Goal: Use online tool/utility: Utilize a website feature to perform a specific function

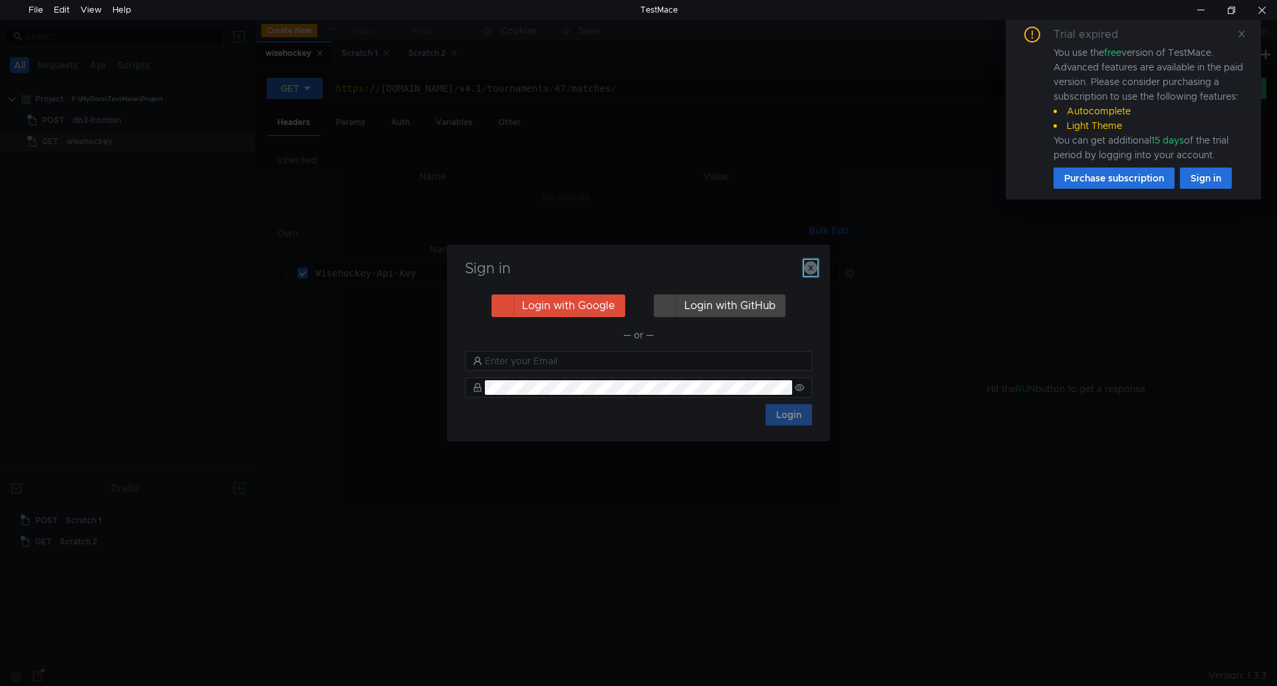
click at [809, 268] on icon "button" at bounding box center [810, 267] width 13 height 13
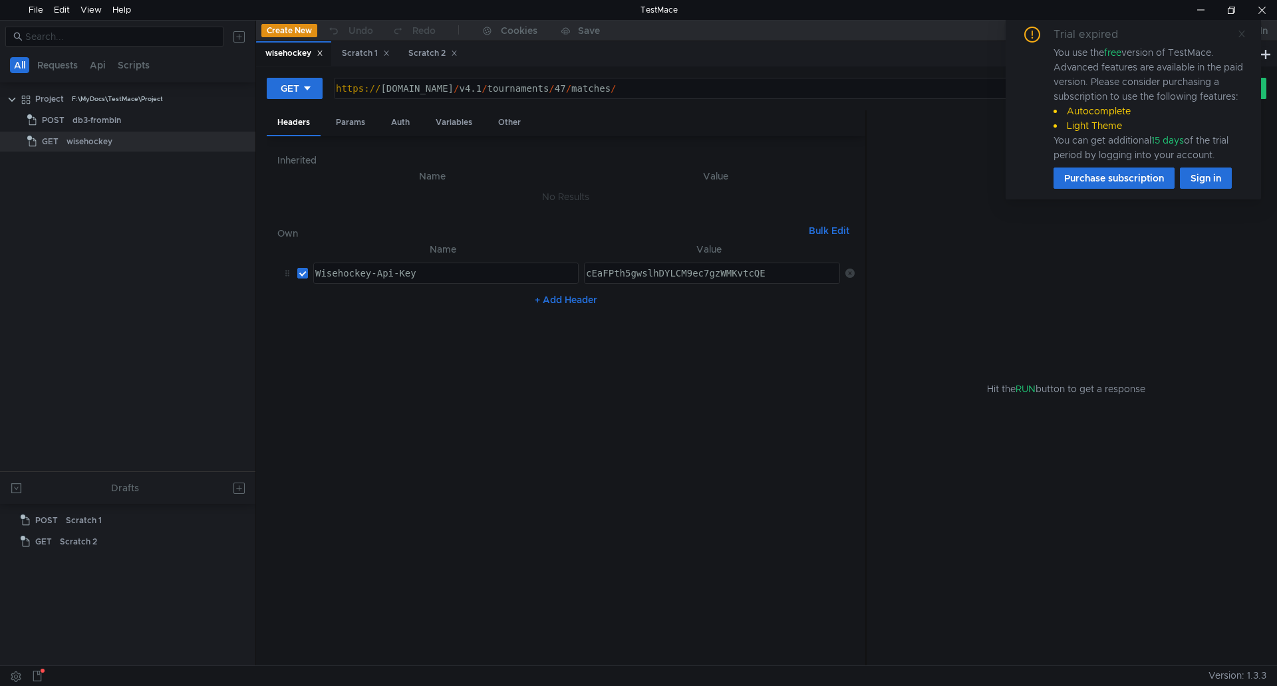
click at [1238, 33] on icon at bounding box center [1241, 33] width 9 height 9
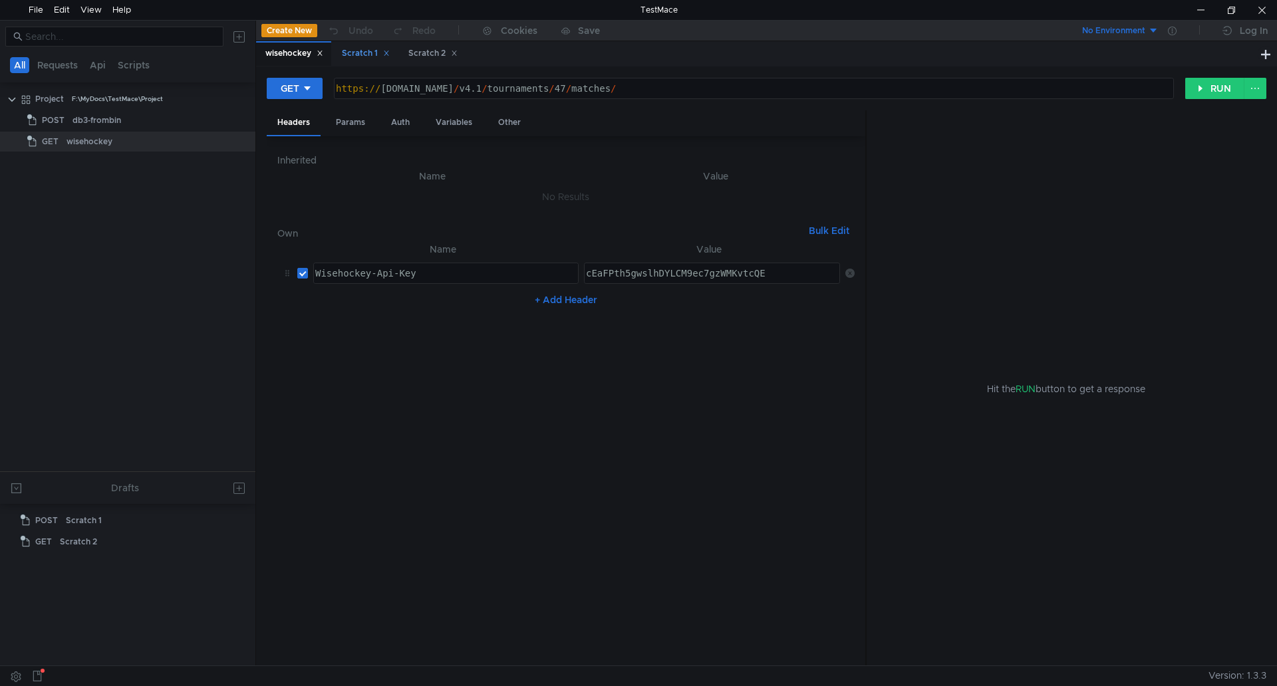
click at [360, 55] on div "Scratch 1" at bounding box center [366, 54] width 48 height 14
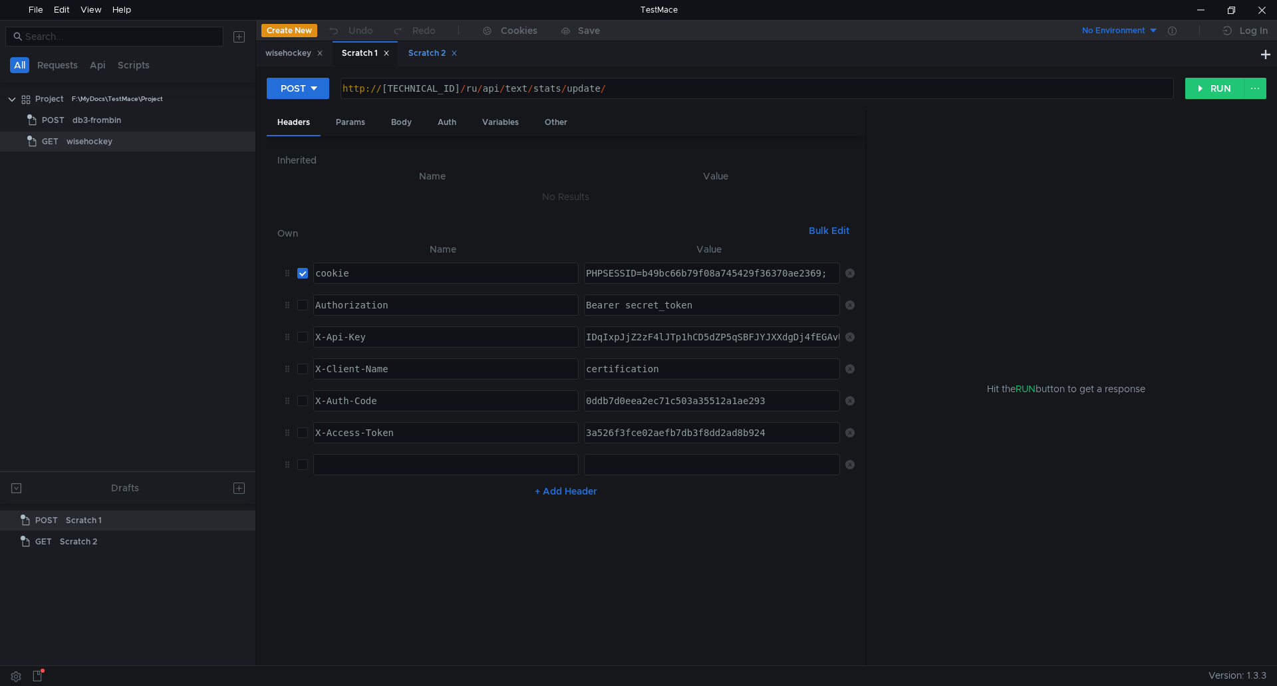
click at [424, 53] on div "Scratch 2" at bounding box center [432, 54] width 49 height 14
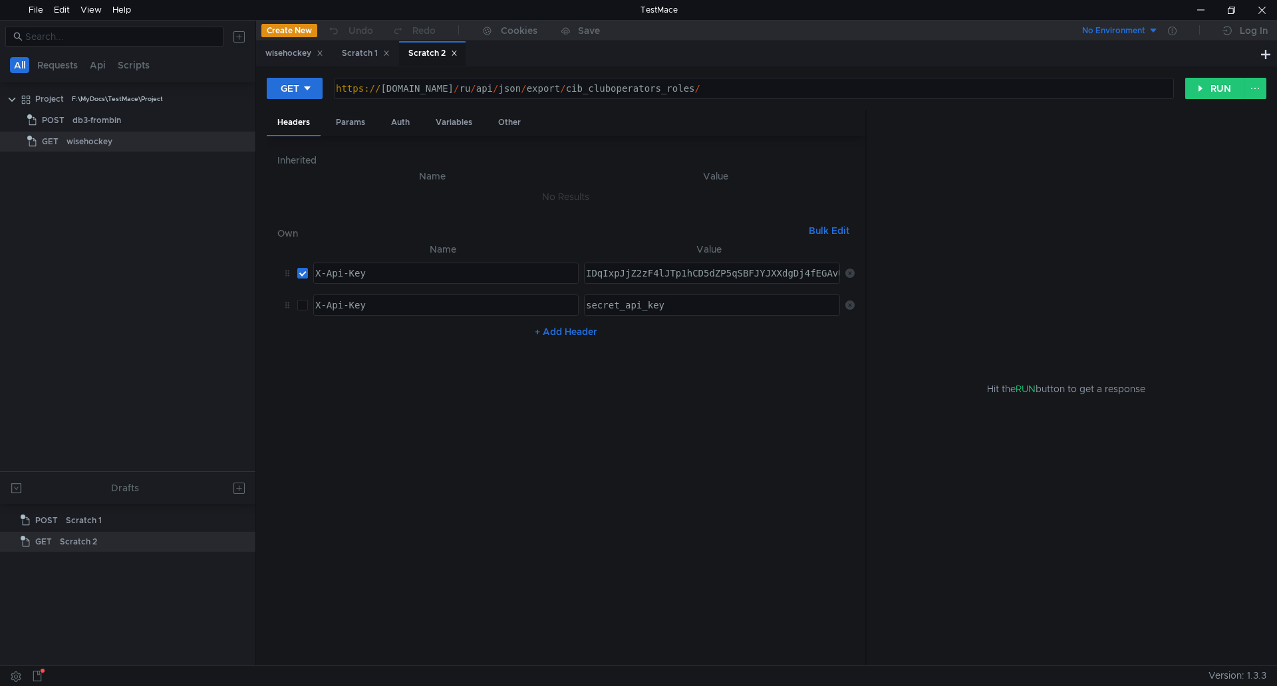
drag, startPoint x: 442, startPoint y: 51, endPoint x: 692, endPoint y: 56, distance: 250.1
click at [692, 56] on div "wisehockey Scratch 1 Scratch 2" at bounding box center [757, 53] width 1002 height 25
click at [1264, 55] on button at bounding box center [1266, 54] width 16 height 16
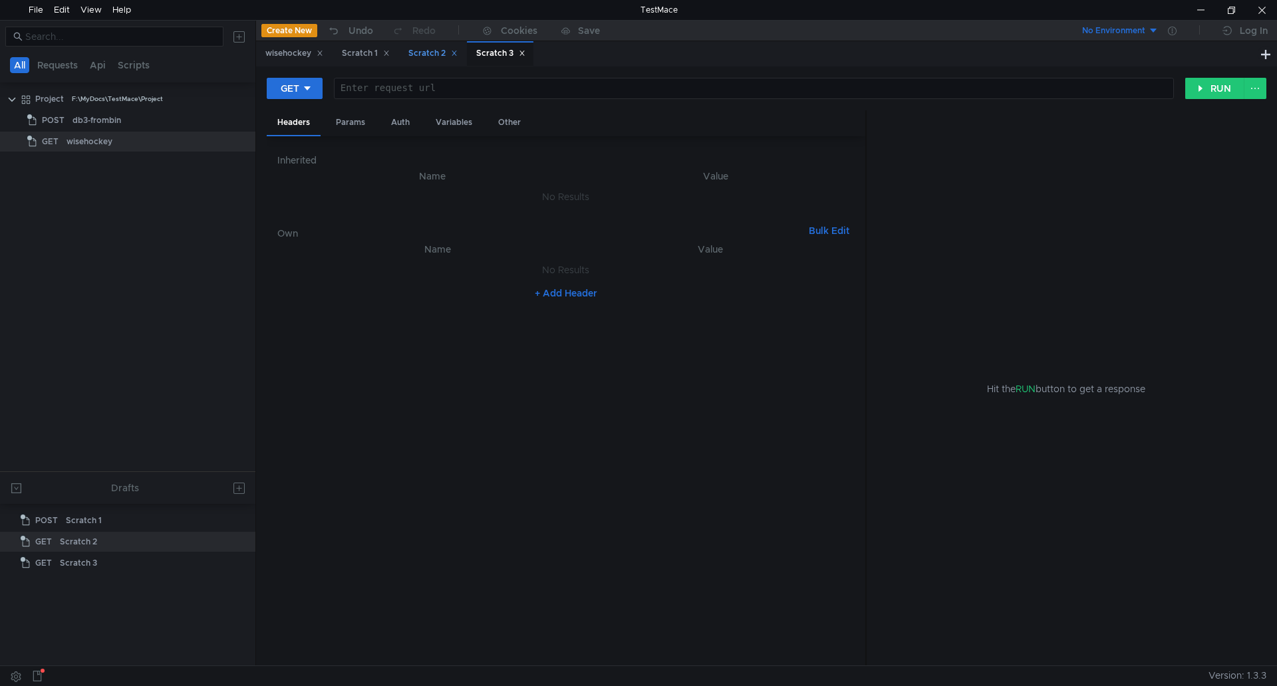
click at [458, 53] on icon at bounding box center [454, 53] width 7 height 7
click at [438, 92] on div at bounding box center [752, 99] width 839 height 32
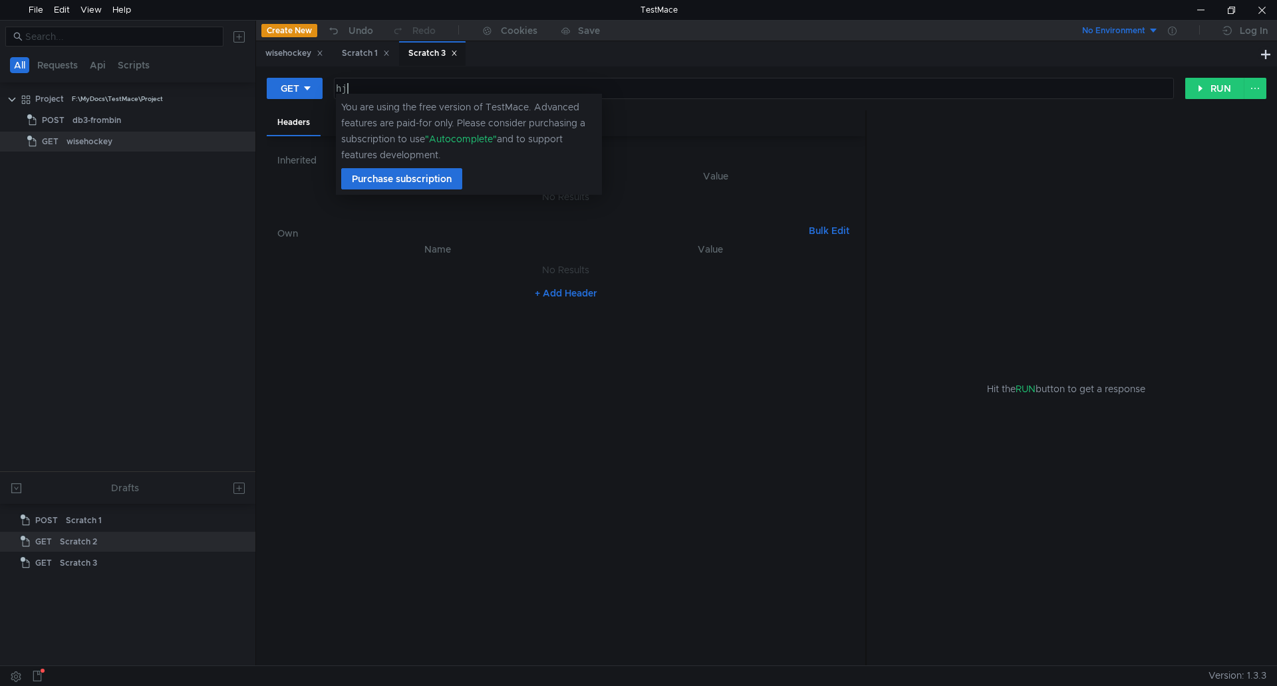
type textarea "h"
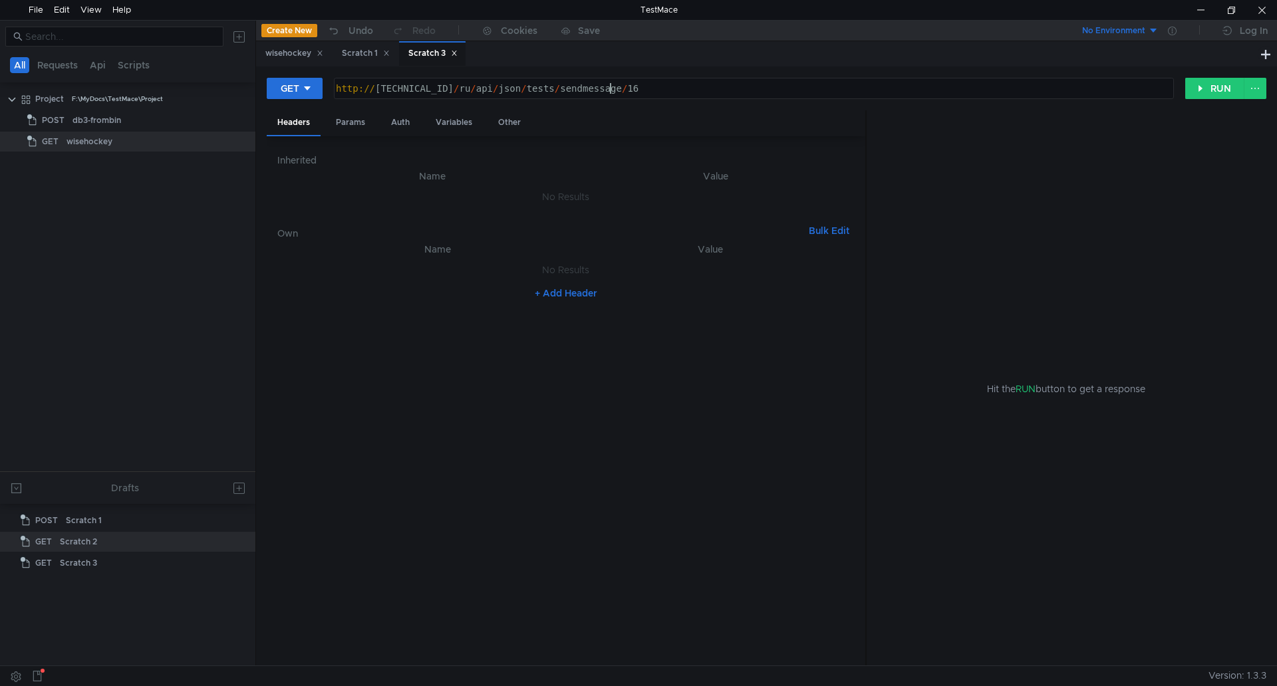
scroll to position [0, 19]
type textarea "[URL][TECHNICAL_ID]"
click at [348, 55] on div "Scratch 1" at bounding box center [366, 54] width 48 height 14
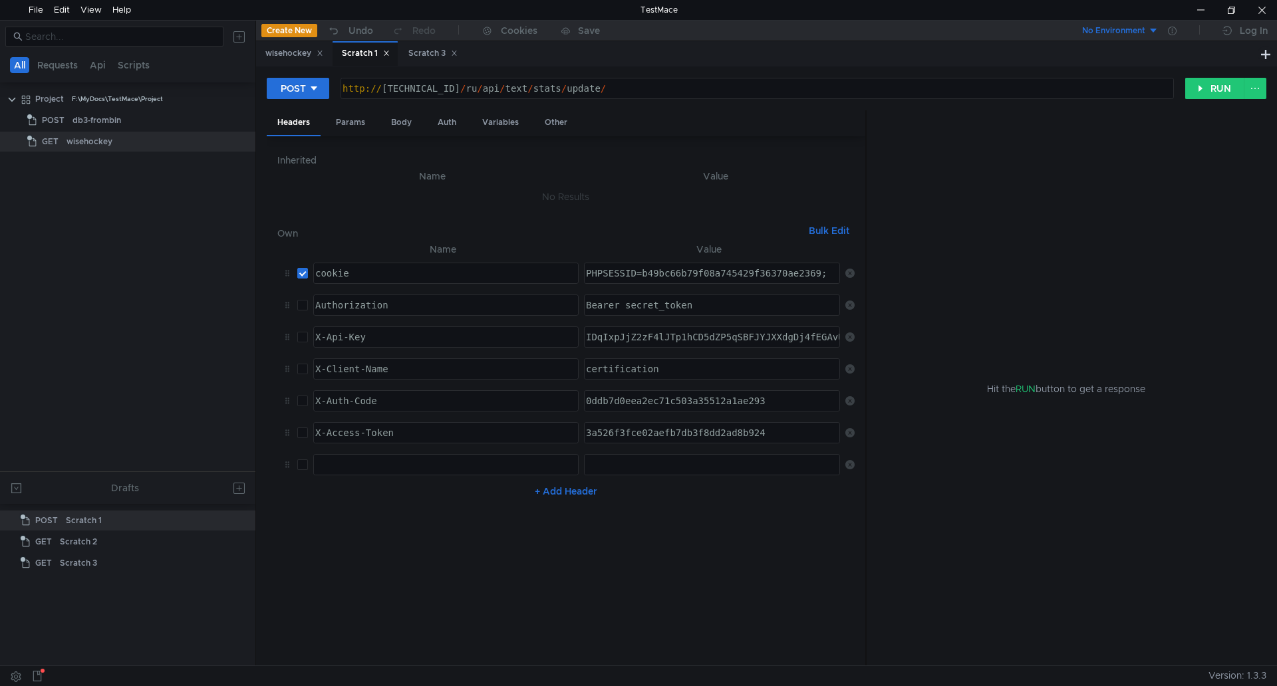
type textarea "PHPSESSID=b49bc66b79f08a745429f36370ae2369;"
click at [663, 276] on div "PHPSESSID=b49bc66b79f08a745429f36370ae2369;" at bounding box center [711, 284] width 257 height 32
click at [436, 55] on div "Scratch 3" at bounding box center [432, 54] width 49 height 14
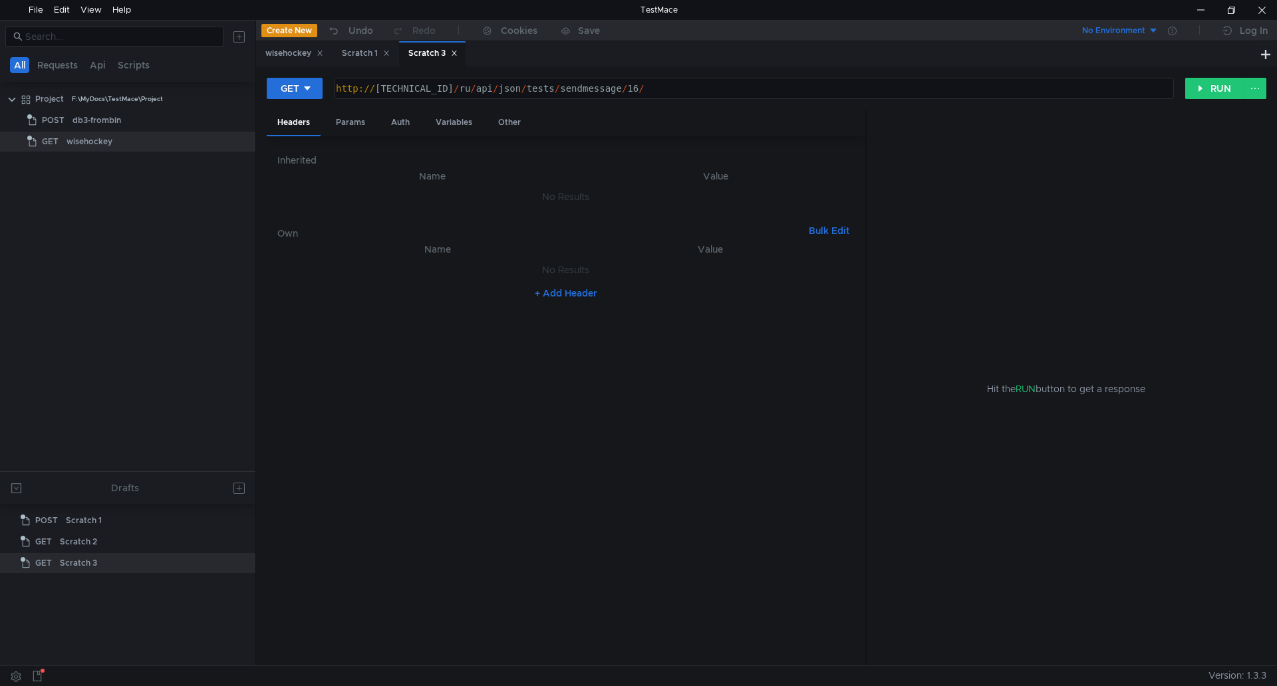
click at [563, 290] on button "+ Add Header" at bounding box center [565, 293] width 73 height 16
click at [405, 281] on div at bounding box center [445, 284] width 264 height 32
click at [404, 277] on div at bounding box center [445, 284] width 264 height 32
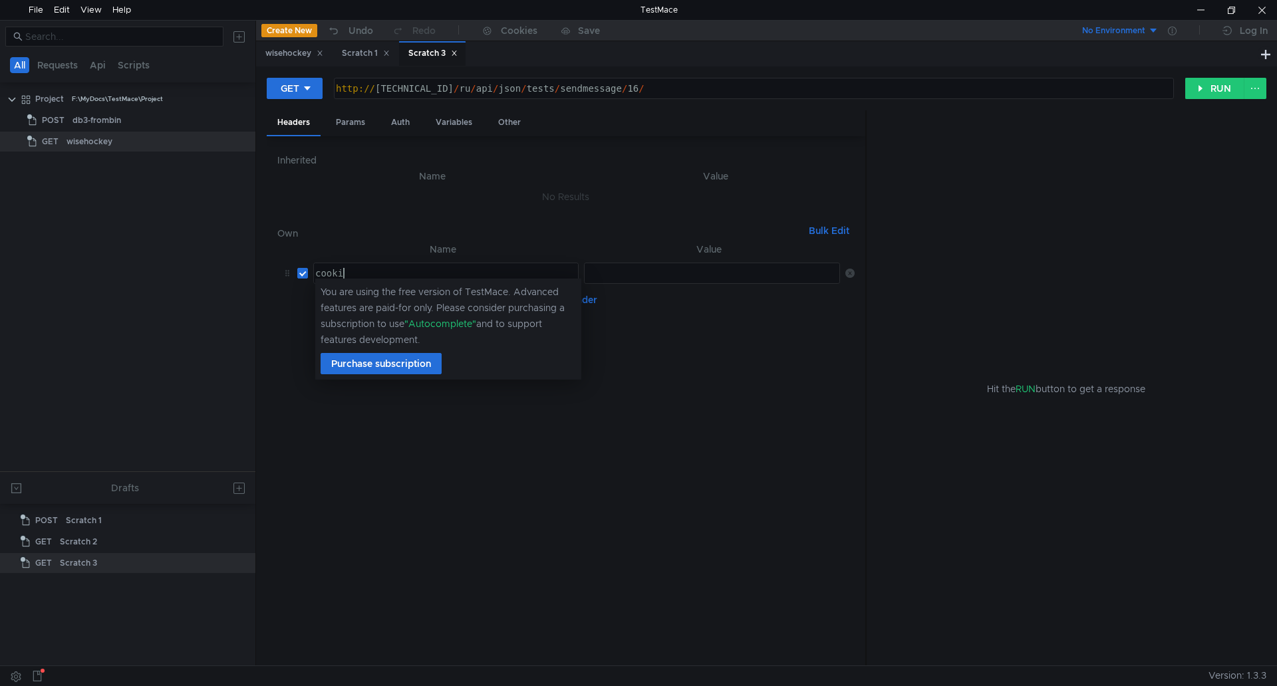
scroll to position [0, 2]
type textarea "cookie"
click at [618, 274] on div at bounding box center [711, 284] width 257 height 32
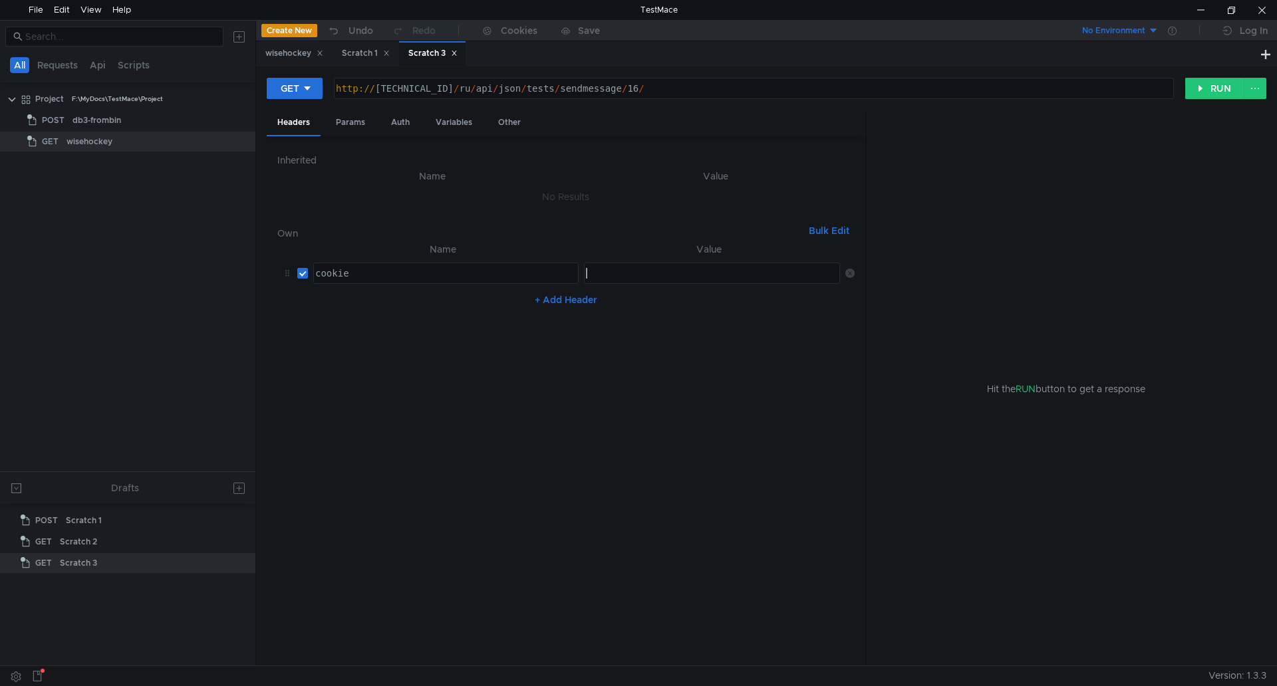
paste textarea "PHPSESSID=b49bc66b79f08a745429f36370ae2369;"
click at [666, 275] on div "PHPSESSID=b49bc66b79f08a745429f36370ae2369;" at bounding box center [711, 284] width 257 height 32
paste textarea "c027588e4b110e3bbcf396c7b59d70d3"
type textarea "PHPSESSID=c027588e4b110e3bbcf396c7b59d70d3;"
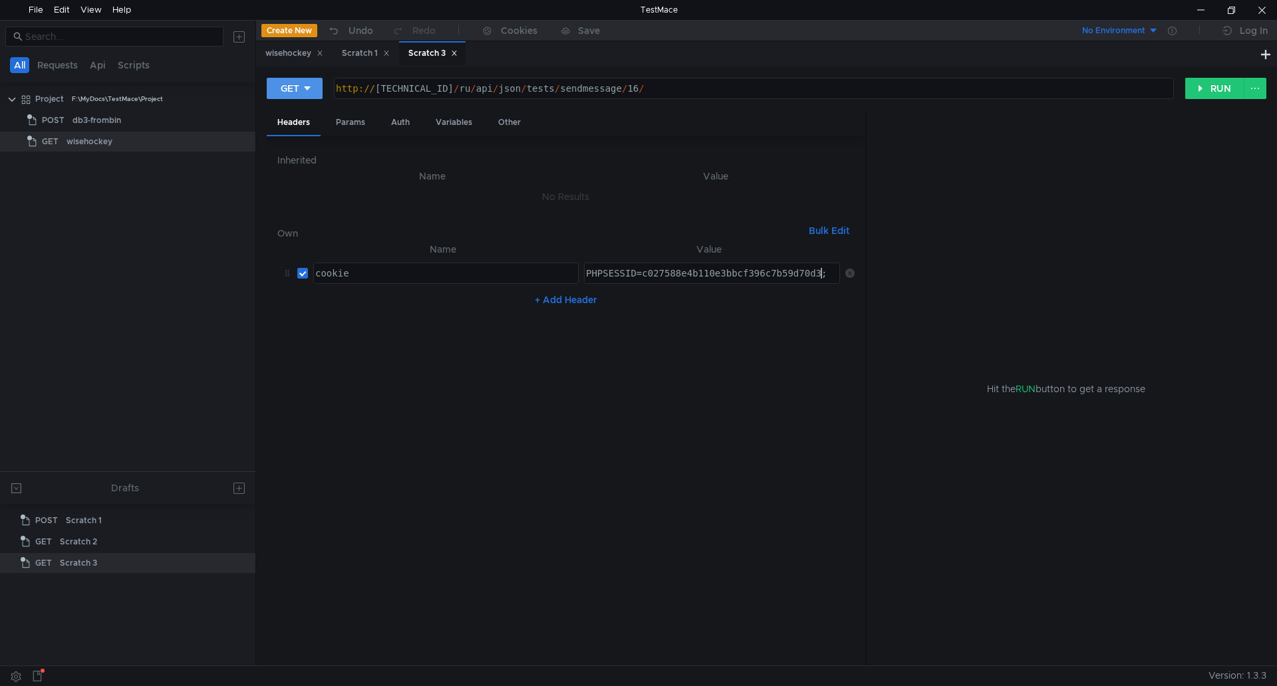
click at [299, 90] on div "GET" at bounding box center [290, 88] width 19 height 15
click at [295, 140] on li "POST" at bounding box center [296, 137] width 58 height 21
click at [389, 120] on div "Body" at bounding box center [401, 122] width 42 height 25
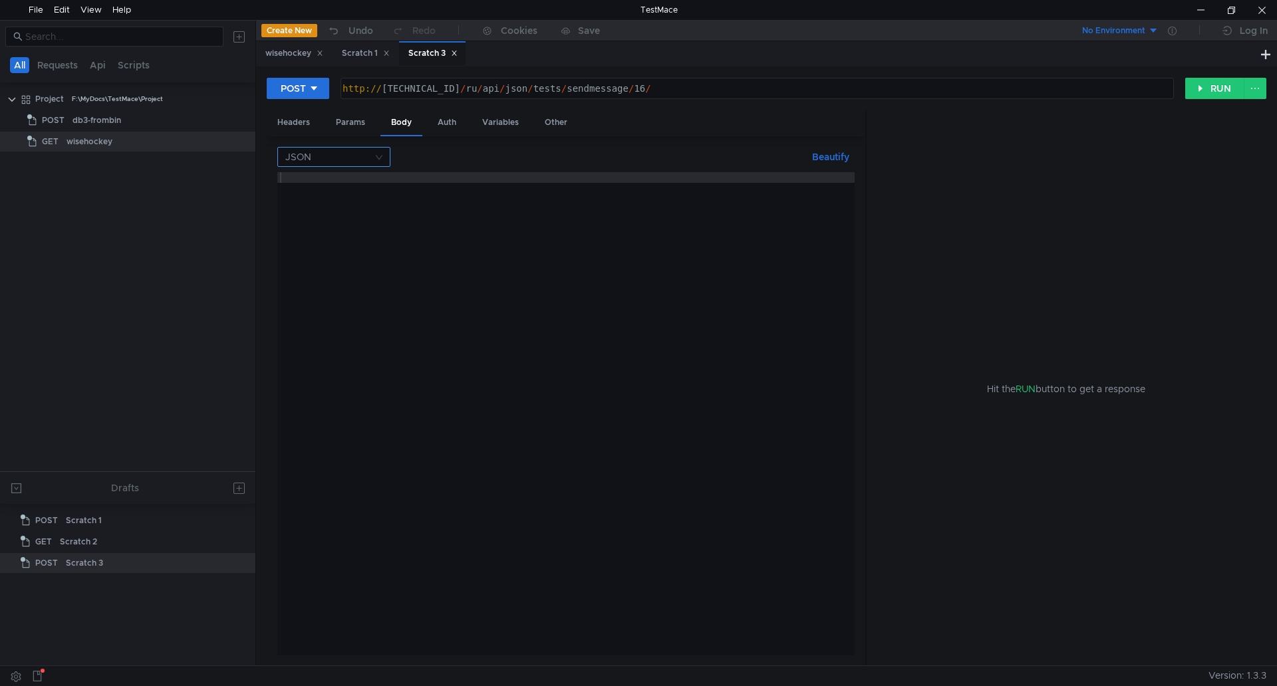
click at [349, 155] on input at bounding box center [329, 157] width 88 height 19
click at [322, 200] on div "Form data" at bounding box center [333, 204] width 97 height 15
click at [565, 230] on button "+ ADD PARAMETER" at bounding box center [566, 229] width 102 height 16
click at [376, 207] on div at bounding box center [396, 220] width 166 height 32
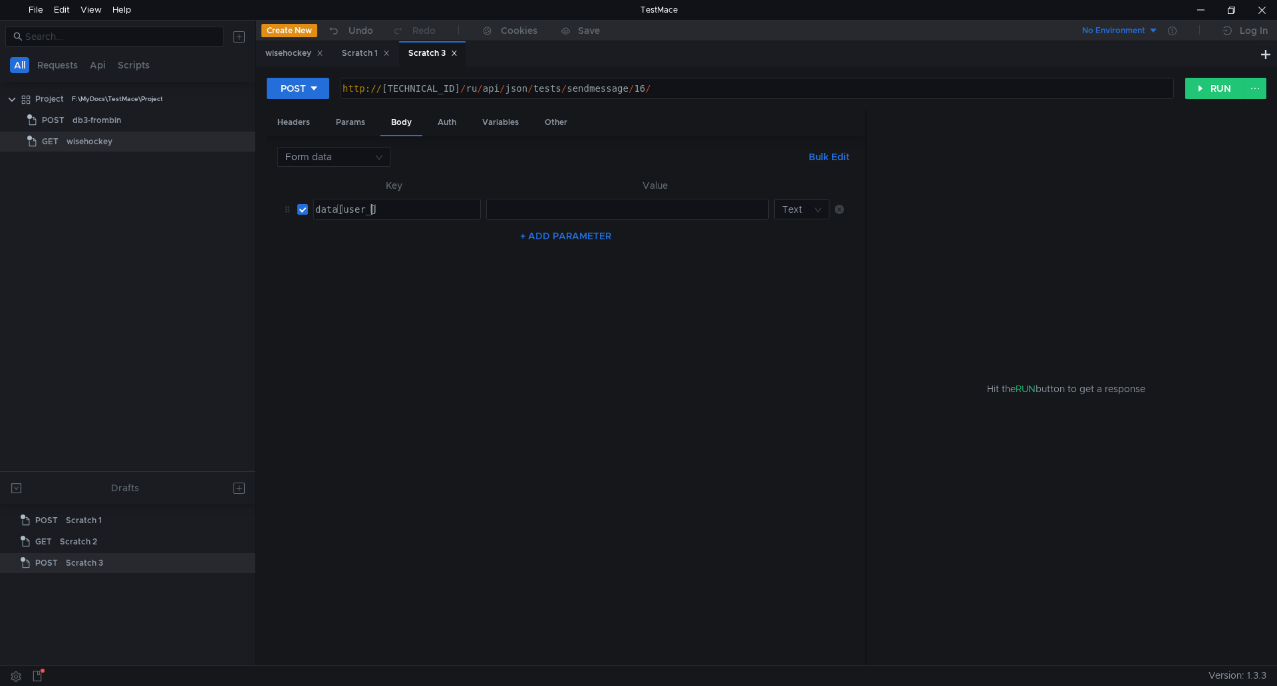
scroll to position [0, 5]
type textarea "data[user_id]"
click at [513, 207] on div at bounding box center [626, 220] width 282 height 32
type textarea "98"
click at [526, 211] on div "98" at bounding box center [626, 220] width 282 height 32
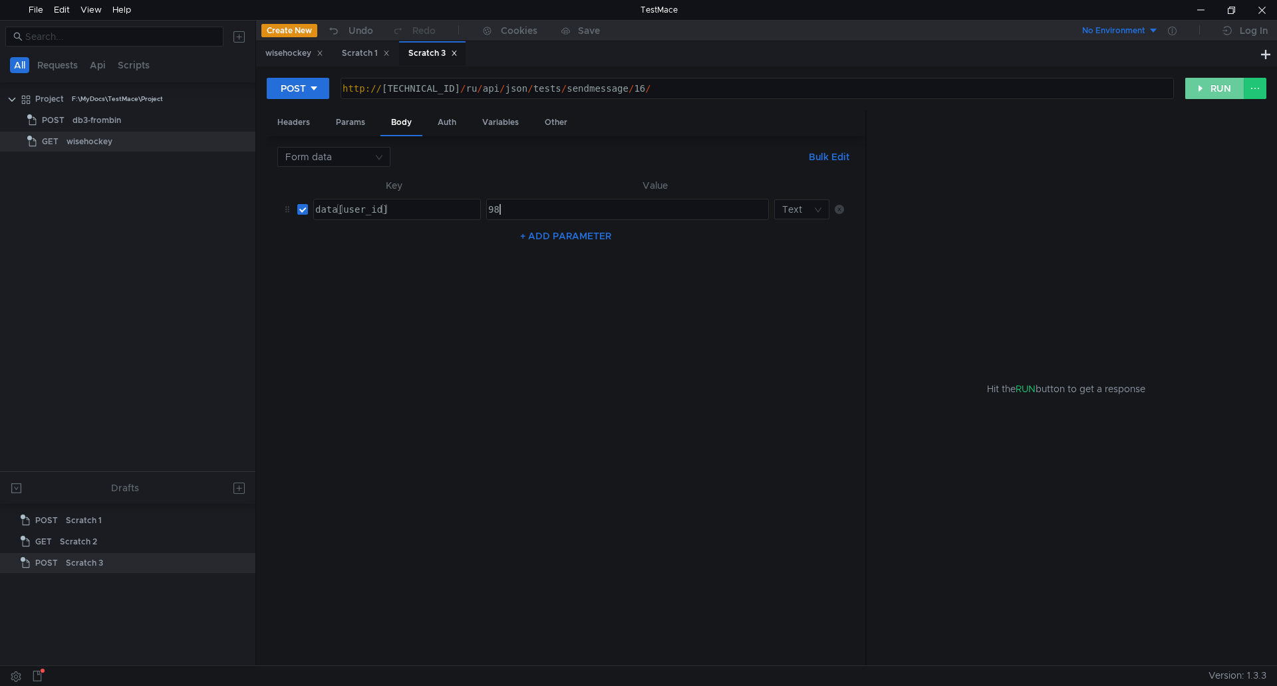
click at [1204, 90] on button "RUN" at bounding box center [1214, 88] width 59 height 21
click at [1222, 90] on button "RUN" at bounding box center [1214, 88] width 59 height 21
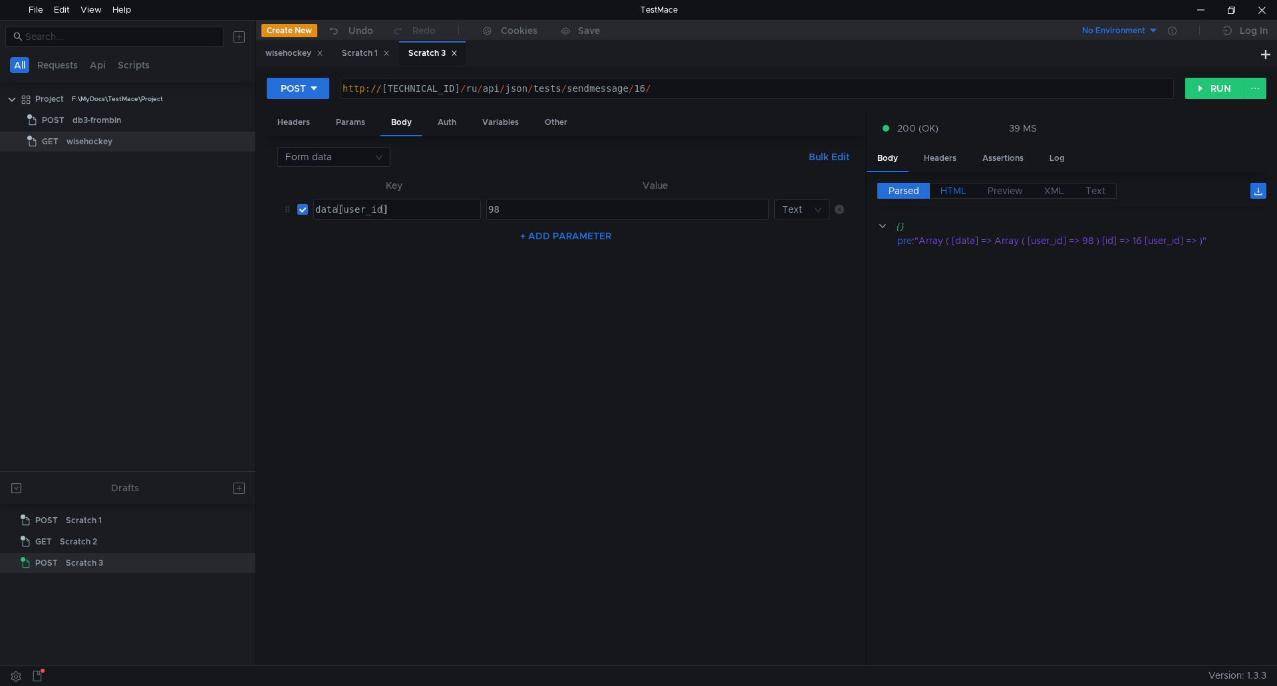
click at [958, 190] on span "HTML" at bounding box center [953, 191] width 26 height 12
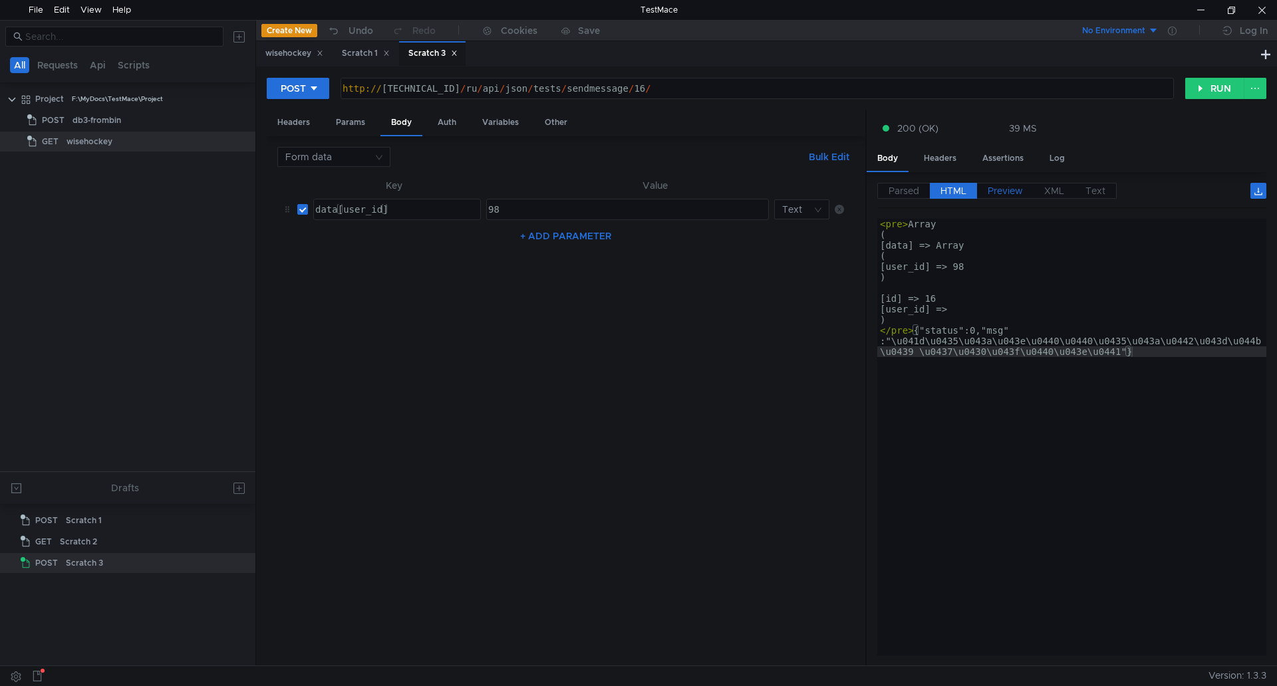
click at [995, 193] on span "Preview" at bounding box center [1005, 191] width 35 height 12
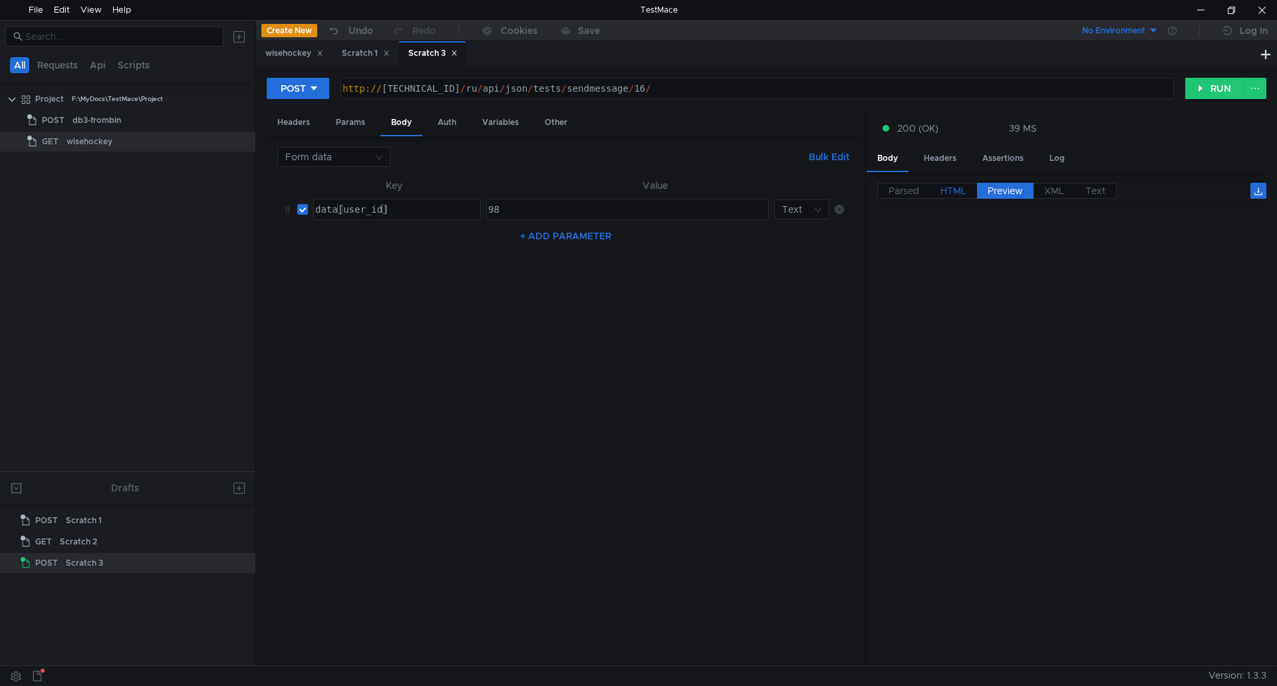
click at [958, 194] on span "HTML" at bounding box center [953, 191] width 26 height 12
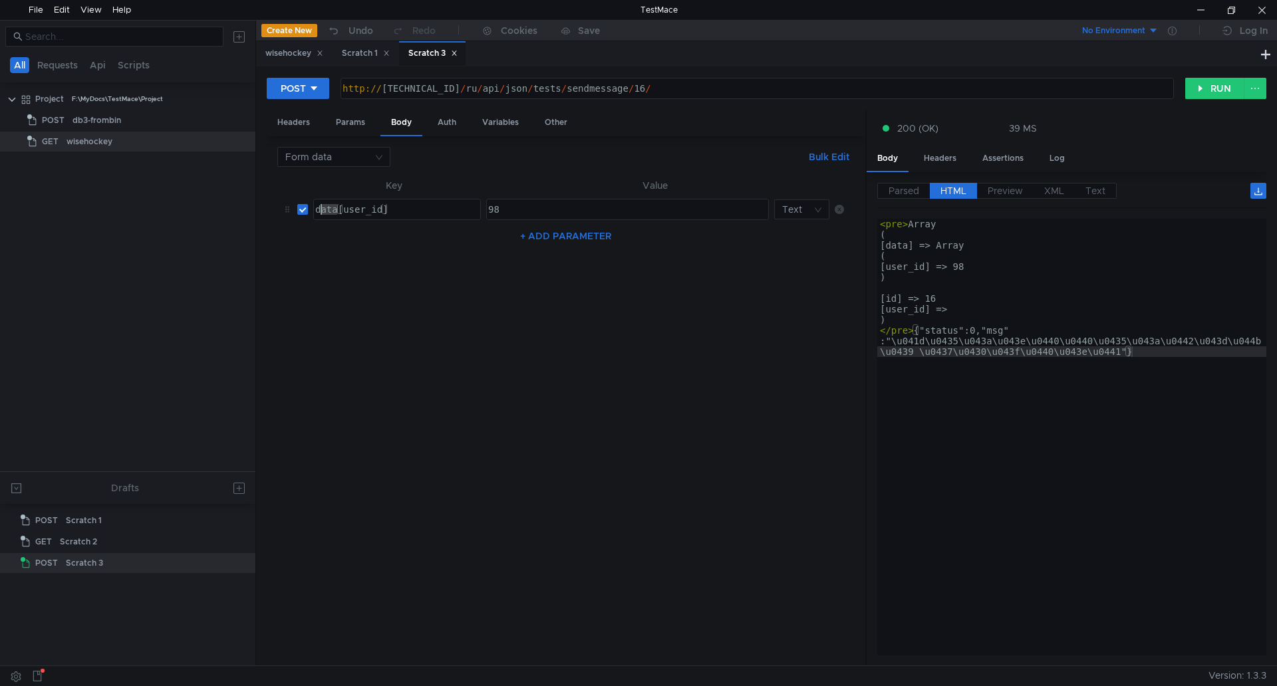
drag, startPoint x: 338, startPoint y: 208, endPoint x: 301, endPoint y: 210, distance: 36.6
click at [301, 210] on tr "data[user_id] data[user_id] ההההההההההההההההההההההההההההההההההההההההההההההההההה…" at bounding box center [565, 210] width 577 height 32
type textarea "user_id"
click at [1201, 87] on button "RUN" at bounding box center [1214, 88] width 59 height 21
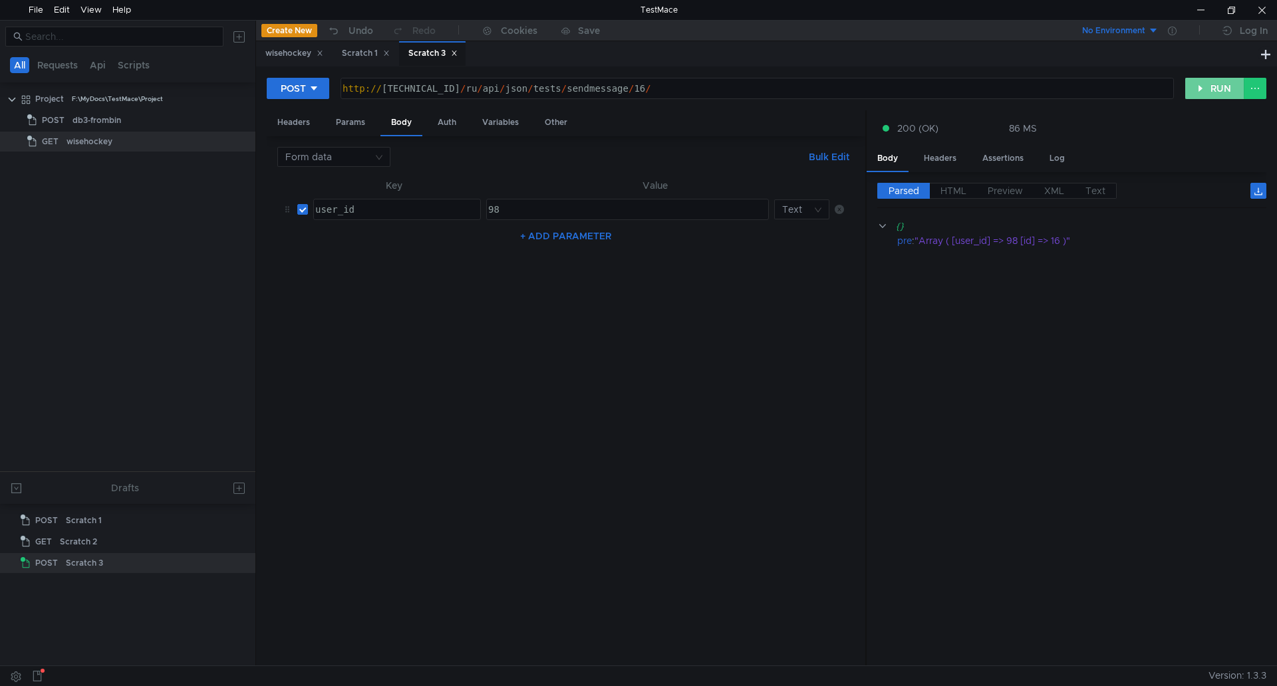
click at [1206, 95] on button "RUN" at bounding box center [1214, 88] width 59 height 21
click at [362, 479] on nz-table "Key Value user_id user_id ההההההההההההההההההההההההההההההההההההההההההההההההההההה…" at bounding box center [565, 417] width 577 height 478
